Goal: Task Accomplishment & Management: Manage account settings

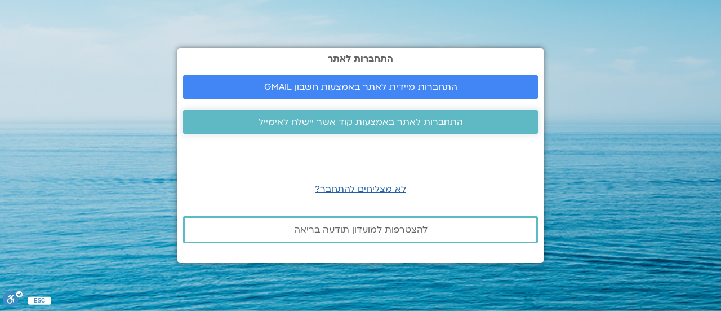
click at [346, 123] on span "התחברות לאתר באמצעות קוד אשר יישלח לאימייל" at bounding box center [361, 122] width 205 height 10
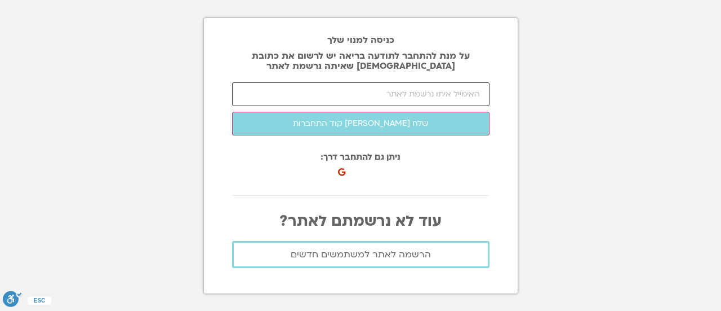
click at [378, 100] on input "email" at bounding box center [361, 94] width 258 height 24
type input "[PERSON_NAME][EMAIL_ADDRESS][DOMAIN_NAME]"
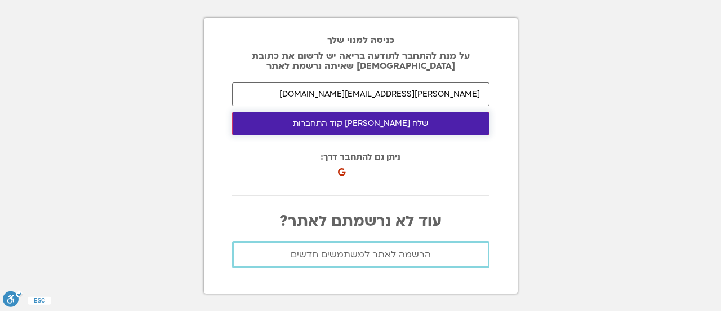
click at [370, 121] on button "שלח [PERSON_NAME] קוד התחברות" at bounding box center [361, 124] width 258 height 24
